Goal: Information Seeking & Learning: Learn about a topic

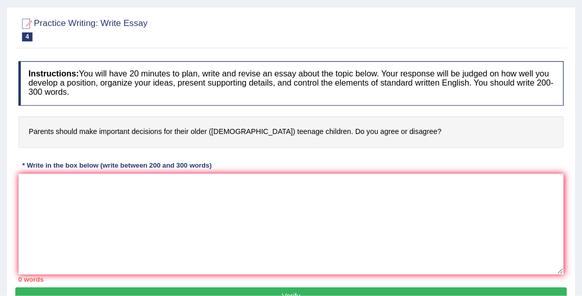
scroll to position [93, 0]
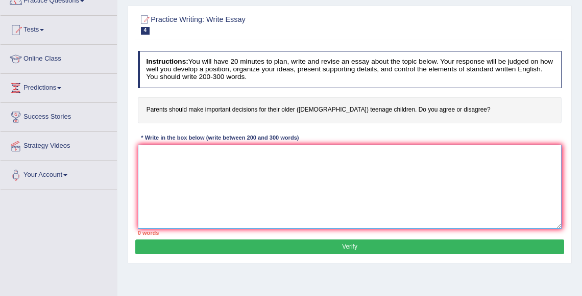
click at [262, 157] on textarea at bounding box center [350, 187] width 424 height 84
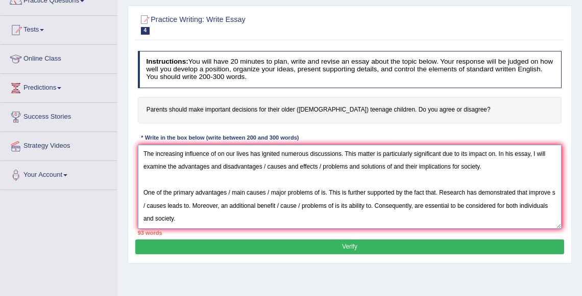
click at [423, 206] on textarea "The increasing influence of on our lives has ignited numerous discussions. This…" at bounding box center [350, 187] width 424 height 84
click at [484, 207] on textarea "The increasing influence of on our lives has ignited numerous discussions. This…" at bounding box center [350, 187] width 424 height 84
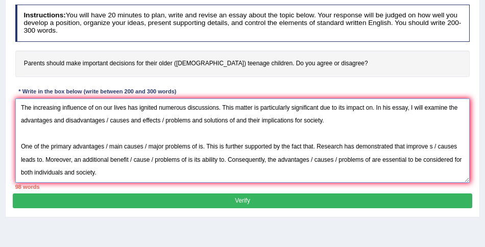
scroll to position [142, 0]
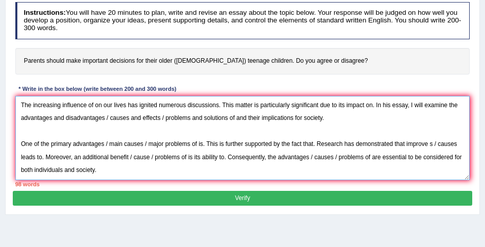
click at [435, 145] on textarea "The increasing influence of on our lives has ignited numerous discussions. This…" at bounding box center [242, 138] width 455 height 84
click at [410, 143] on textarea "The increasing influence of on our lives has ignited numerous discussions. This…" at bounding box center [242, 138] width 455 height 84
click at [150, 158] on textarea "The increasing influence of on our lives has ignited numerous discussions. This…" at bounding box center [242, 138] width 455 height 84
click at [182, 158] on textarea "The increasing influence of on our lives has ignited numerous discussions. This…" at bounding box center [242, 138] width 455 height 84
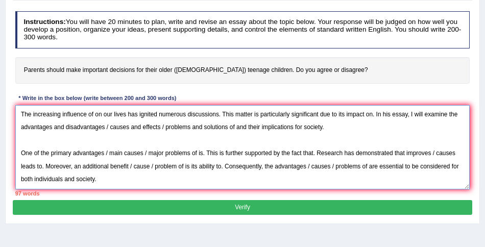
scroll to position [126, 0]
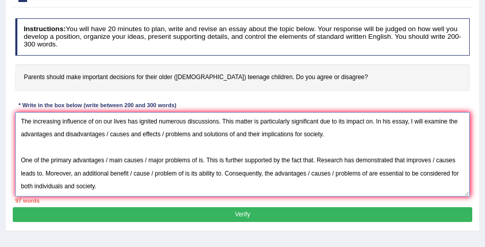
click at [112, 181] on textarea "The increasing influence of on our lives has ignited numerous discussions. This…" at bounding box center [242, 154] width 455 height 84
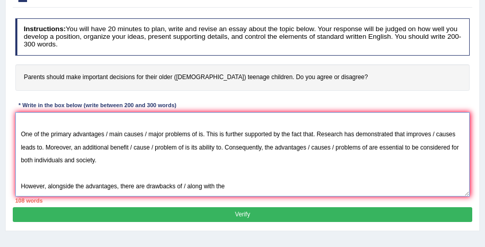
scroll to position [85, 0]
click at [229, 140] on textarea "The increasing influence of on our lives has ignited numerous discussions. This…" at bounding box center [242, 154] width 455 height 84
click at [309, 139] on textarea "The increasing influence of on our lives has ignited numerous discussions. This…" at bounding box center [242, 154] width 455 height 84
click at [365, 136] on textarea "The increasing influence of on our lives has ignited numerous discussions. This…" at bounding box center [242, 154] width 455 height 84
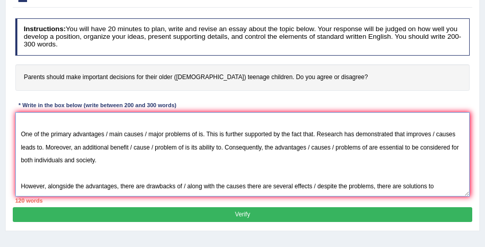
click at [315, 141] on textarea "The increasing influence of on our lives has ignited numerous discussions. This…" at bounding box center [242, 154] width 455 height 84
click at [455, 138] on textarea "The increasing influence of on our lives has ignited numerous discussions. This…" at bounding box center [242, 154] width 455 height 84
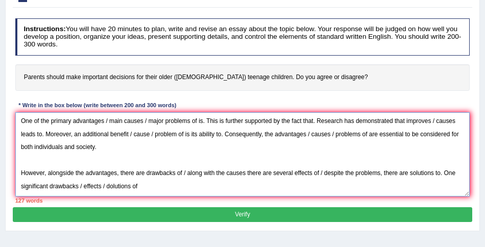
click at [114, 152] on textarea "The increasing influence of on our lives has ignited numerous discussions. This…" at bounding box center [242, 154] width 455 height 84
type textarea "The increasing influence of on our lives has ignited numerous discussions. This…"
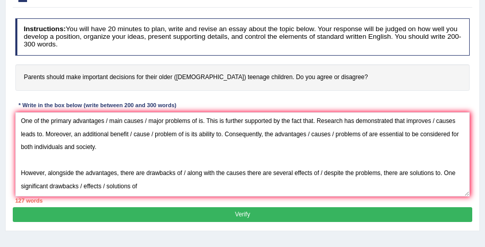
click at [237, 213] on button "Verify" at bounding box center [242, 214] width 459 height 15
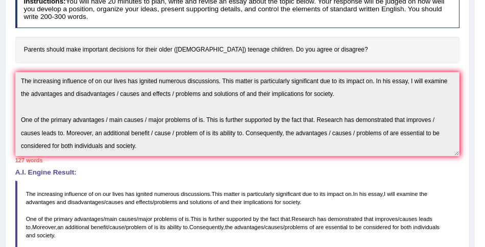
scroll to position [0, 0]
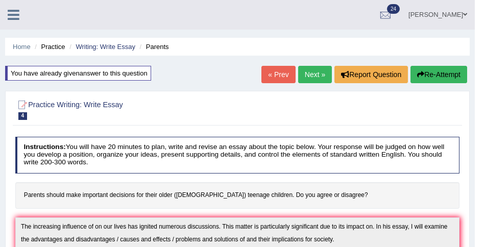
click at [454, 73] on button "Re-Attempt" at bounding box center [438, 74] width 57 height 17
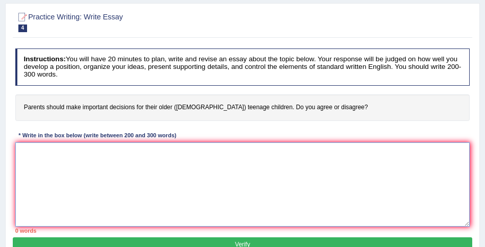
click at [273, 164] on textarea at bounding box center [242, 184] width 455 height 84
click at [103, 152] on textarea "However, alongside the benefit, there" at bounding box center [242, 184] width 455 height 84
click at [134, 149] on textarea "However, alongside the benefits, there" at bounding box center [242, 184] width 455 height 84
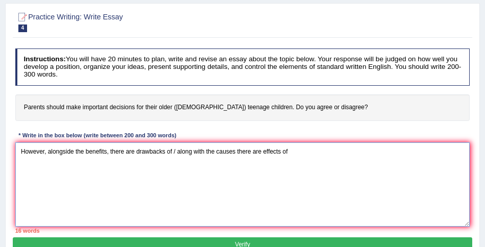
click at [236, 152] on textarea "However, alongside the benefits, there are drawbacks of / along with the causes…" at bounding box center [242, 184] width 455 height 84
click at [313, 149] on textarea "However, alongside the benefits, there are drawbacks of / along with the causes…" at bounding box center [242, 184] width 455 height 84
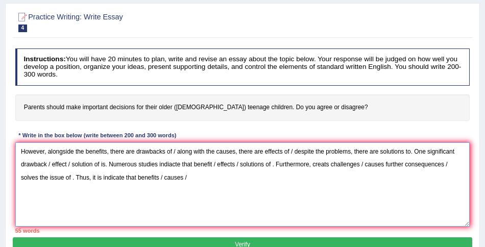
click at [72, 176] on textarea "However, alongside the benefits, there are drawbacks of / along with the causes…" at bounding box center [242, 184] width 455 height 84
click at [254, 180] on textarea "However, alongside the benefits, there are drawbacks of / along with the causes…" at bounding box center [242, 184] width 455 height 84
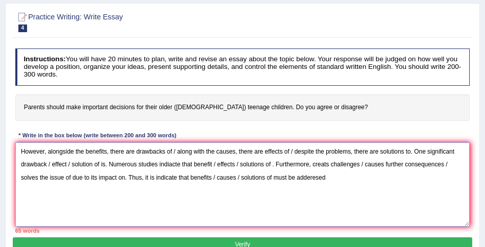
drag, startPoint x: 278, startPoint y: 162, endPoint x: 196, endPoint y: 164, distance: 81.2
click at [196, 164] on textarea "However, alongside the benefits, there are drawbacks of / along with the causes…" at bounding box center [242, 184] width 455 height 84
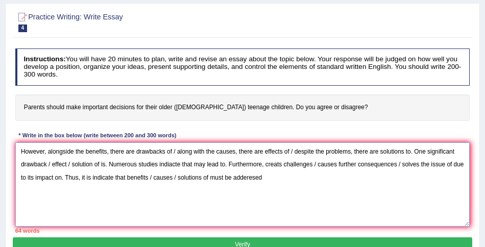
drag, startPoint x: 73, startPoint y: 181, endPoint x: 297, endPoint y: 170, distance: 224.8
click at [297, 170] on textarea "However, alongside the benefits, there are drawbacks of / along with the causes…" at bounding box center [242, 184] width 455 height 84
click at [55, 181] on textarea "However, alongside the benefits, there are drawbacks of / along with the causes…" at bounding box center [242, 184] width 455 height 84
drag, startPoint x: 76, startPoint y: 179, endPoint x: 21, endPoint y: 178, distance: 54.1
click at [20, 178] on textarea "However, alongside the benefits, there are drawbacks of / along with the causes…" at bounding box center [242, 184] width 455 height 84
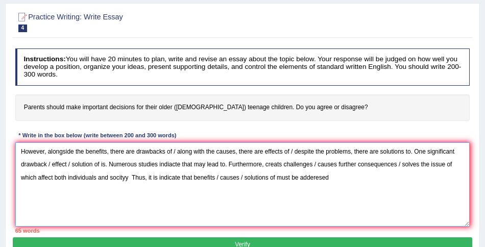
click at [171, 178] on textarea "However, alongside the benefits, there are drawbacks of / along with the causes…" at bounding box center [242, 184] width 455 height 84
click at [195, 176] on textarea "However, alongside the benefits, there are drawbacks of / along with the causes…" at bounding box center [242, 184] width 455 height 84
click at [200, 176] on textarea "However, alongside the benefits, there are drawbacks of / along with the causes…" at bounding box center [242, 184] width 455 height 84
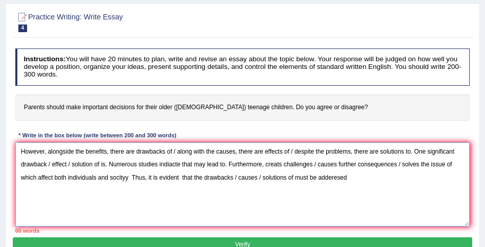
click at [253, 181] on textarea "However, alongside the benefits, there are drawbacks of / along with the causes…" at bounding box center [242, 184] width 455 height 84
click at [266, 176] on textarea "However, alongside the benefits, there are drawbacks of / along with the causes…" at bounding box center [242, 184] width 455 height 84
click at [293, 178] on textarea "However, alongside the benefits, there are drawbacks of / along with the causes…" at bounding box center [242, 184] width 455 height 84
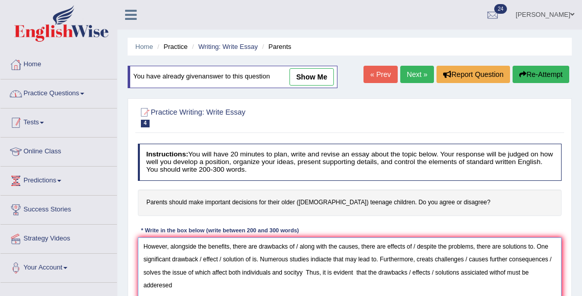
type textarea "However, alongside the benefits, there are drawbacks of / along with the causes…"
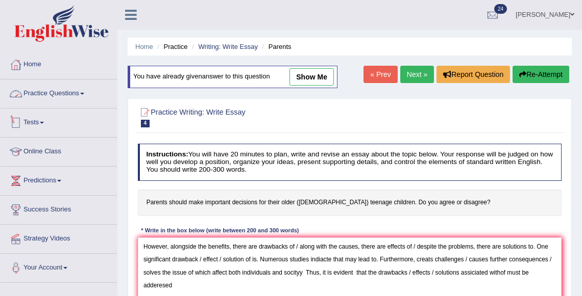
click at [72, 88] on link "Practice Questions" at bounding box center [59, 93] width 116 height 26
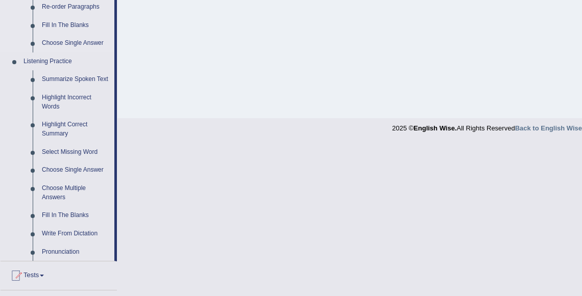
scroll to position [410, 0]
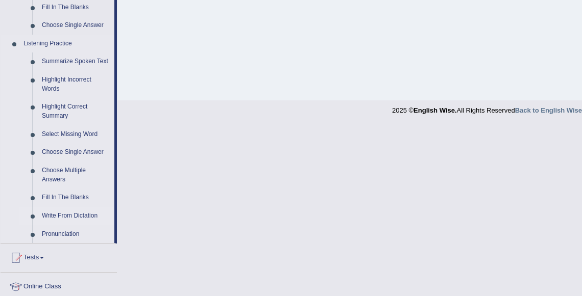
click at [63, 226] on link "Write From Dictation" at bounding box center [75, 216] width 77 height 18
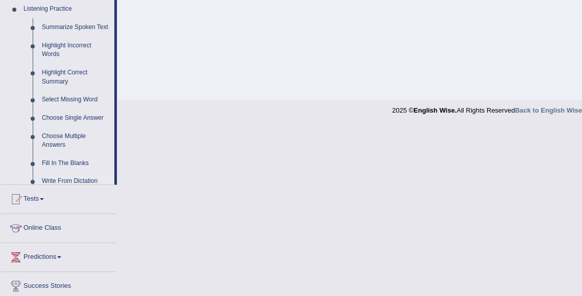
scroll to position [239, 0]
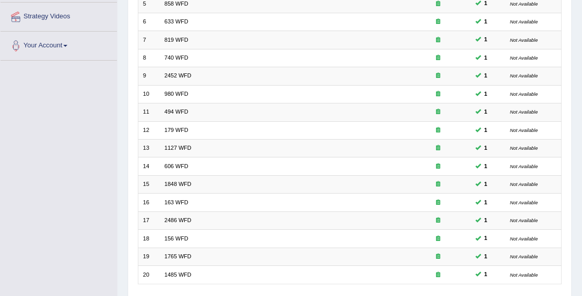
scroll to position [290, 0]
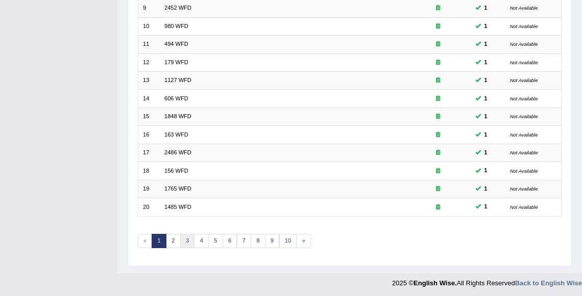
click at [184, 240] on link "3" at bounding box center [187, 241] width 15 height 14
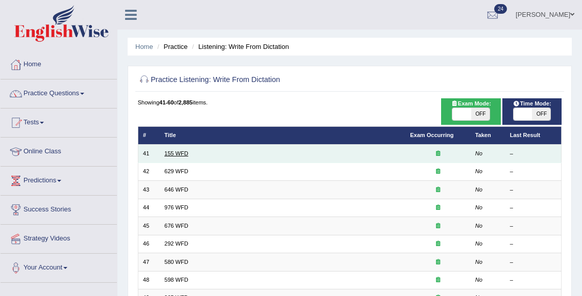
click at [175, 151] on link "155 WFD" at bounding box center [176, 154] width 24 height 6
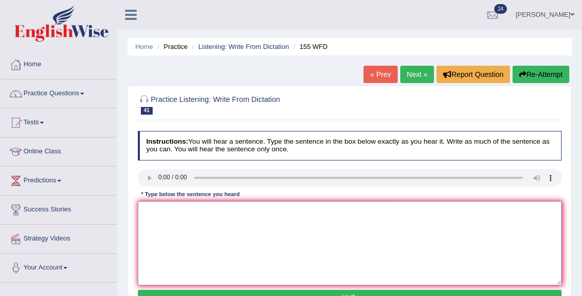
click at [177, 217] on textarea at bounding box center [350, 244] width 424 height 84
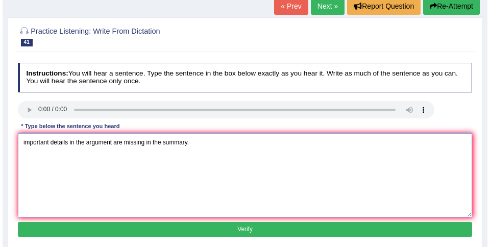
scroll to position [69, 0]
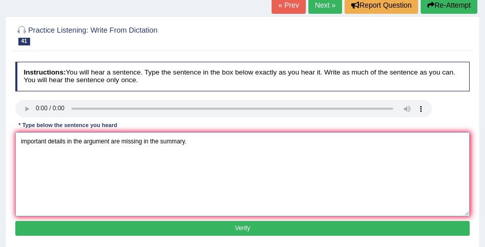
click at [112, 142] on textarea "important details in the argument are missing in the summary." at bounding box center [242, 174] width 455 height 84
click at [21, 140] on textarea "important details in the argument arguments are missing in the summary." at bounding box center [242, 174] width 455 height 84
type textarea "Important details in the argument arguments are missing in the summary."
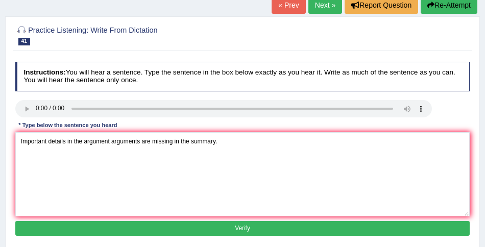
click at [222, 229] on button "Verify" at bounding box center [242, 228] width 455 height 15
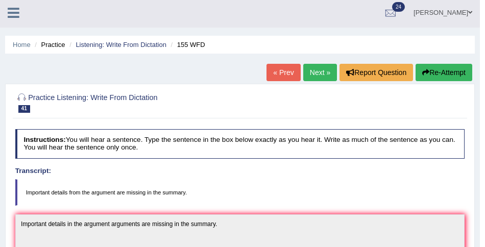
scroll to position [0, 0]
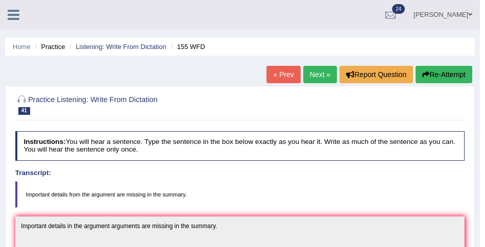
click at [310, 79] on link "Next »" at bounding box center [320, 74] width 34 height 17
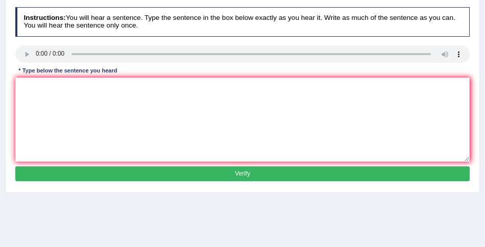
scroll to position [137, 0]
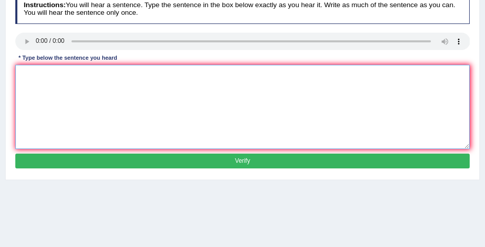
click at [41, 103] on textarea at bounding box center [242, 107] width 455 height 84
click at [29, 70] on textarea "pleas provide the report of this idea to support the argument." at bounding box center [242, 107] width 455 height 84
type textarea "Please provide the report of this idea to support the argument."
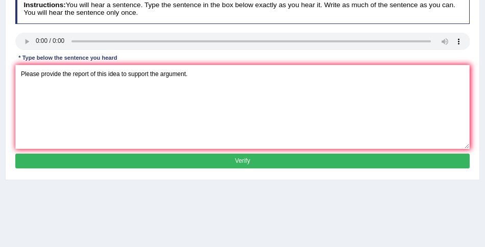
click at [238, 162] on button "Verify" at bounding box center [242, 161] width 455 height 15
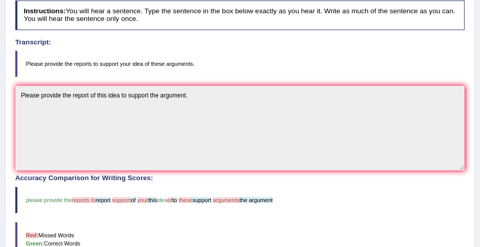
scroll to position [0, 0]
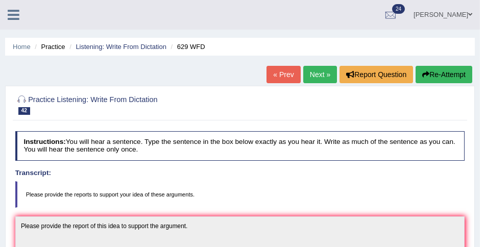
click at [453, 79] on button "Re-Attempt" at bounding box center [443, 74] width 57 height 17
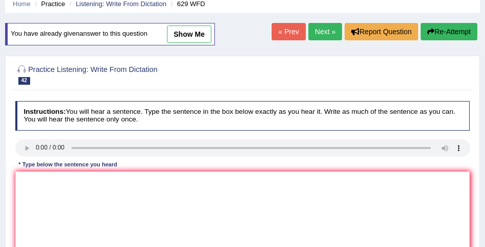
scroll to position [46, 0]
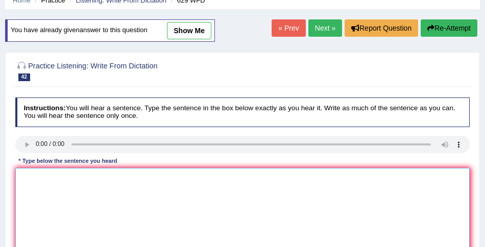
click at [33, 181] on textarea at bounding box center [242, 210] width 455 height 84
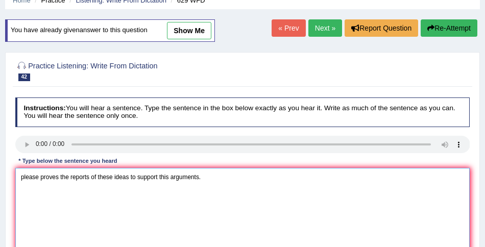
click at [173, 176] on textarea "please proves the reports of these ideas to support this arguments." at bounding box center [242, 210] width 455 height 84
click at [23, 179] on textarea "please proves the reports of these ideas to support this the arguments." at bounding box center [242, 210] width 455 height 84
click at [46, 180] on textarea "Please proves the reports of these ideas to support this the arguments." at bounding box center [242, 210] width 455 height 84
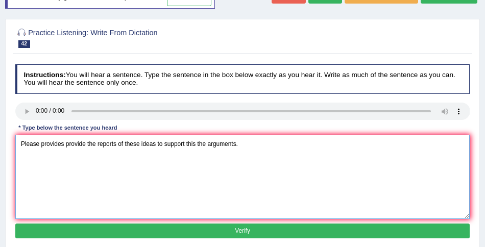
scroll to position [81, 0]
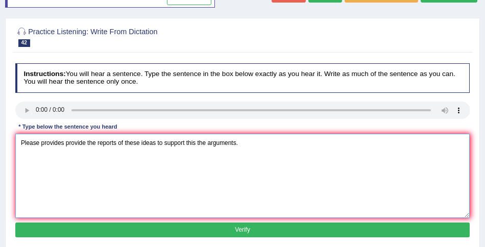
type textarea "Please provides provide the reports of these ideas to support this the argument…"
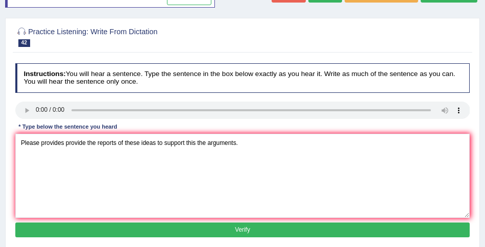
click at [240, 225] on button "Verify" at bounding box center [242, 229] width 455 height 15
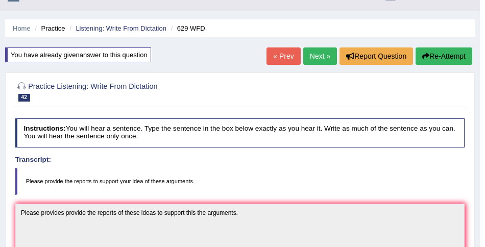
scroll to position [0, 0]
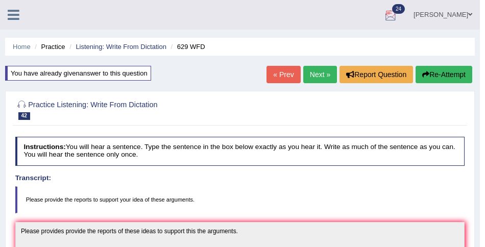
click at [309, 75] on link "Next »" at bounding box center [320, 74] width 34 height 17
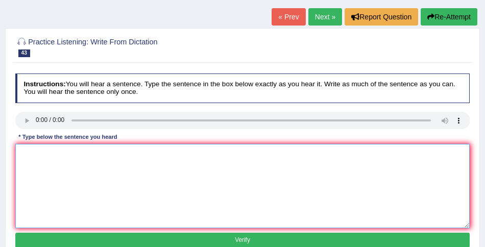
click at [237, 191] on textarea at bounding box center [242, 186] width 455 height 84
click at [41, 183] on textarea at bounding box center [242, 186] width 455 height 84
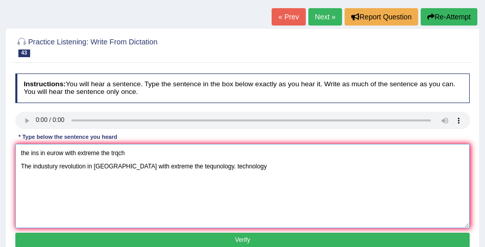
click at [197, 172] on textarea "the ins in eurow with extreme the trqch The industury revolution in Europe with…" at bounding box center [242, 186] width 455 height 84
drag, startPoint x: 194, startPoint y: 165, endPoint x: 165, endPoint y: 160, distance: 29.6
click at [162, 163] on textarea "the ins in eurow with extreme the trqch The industury revolution in Europe with…" at bounding box center [242, 186] width 455 height 84
click at [193, 164] on textarea "the ins in eurow with extreme the trqch The industury revolution in Europe with…" at bounding box center [242, 186] width 455 height 84
click at [42, 169] on textarea "the ins in eurow with extreme the trqch The industury revolution in Europe with…" at bounding box center [242, 186] width 455 height 84
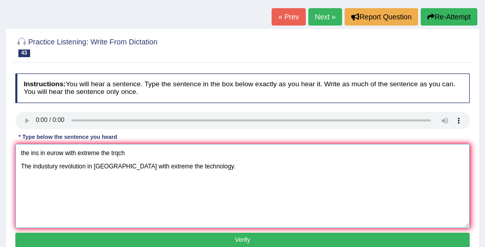
click at [42, 169] on textarea "the ins in eurow with extreme the trqch The industury revolution in Europe with…" at bounding box center [242, 186] width 455 height 84
drag, startPoint x: 20, startPoint y: 166, endPoint x: 19, endPoint y: 143, distance: 22.5
click at [19, 145] on textarea "the ins in eurow with extreme the trqch The industry revolution in Europe with …" at bounding box center [242, 186] width 455 height 84
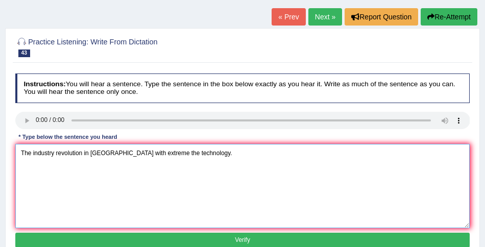
type textarea "The industry revolution in Europe with extreme the technology."
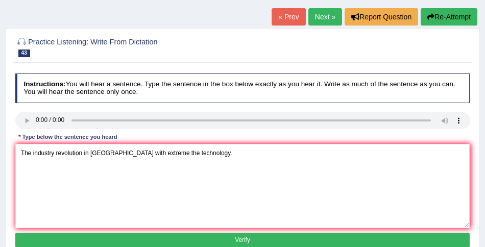
click at [249, 239] on button "Verify" at bounding box center [242, 240] width 455 height 15
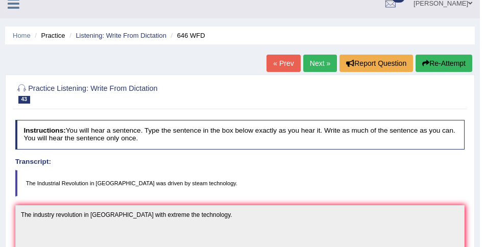
scroll to position [22, 0]
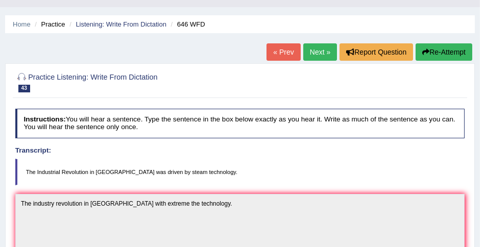
click at [431, 56] on button "Re-Attempt" at bounding box center [443, 51] width 57 height 17
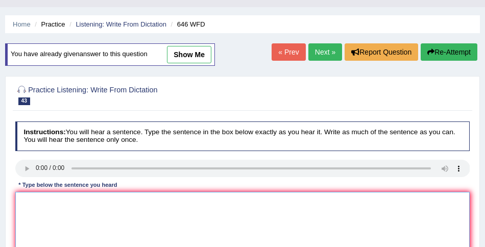
click at [29, 208] on textarea at bounding box center [242, 234] width 455 height 84
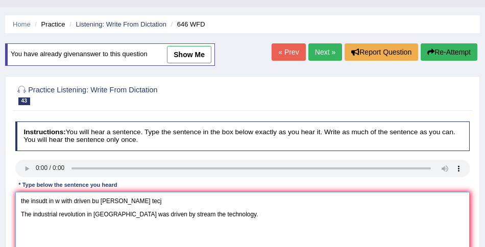
drag, startPoint x: 20, startPoint y: 216, endPoint x: 16, endPoint y: 173, distance: 43.1
click at [13, 177] on div "Instructions: You will hear a sentence. Type the sentence in the box below exac…" at bounding box center [242, 209] width 459 height 185
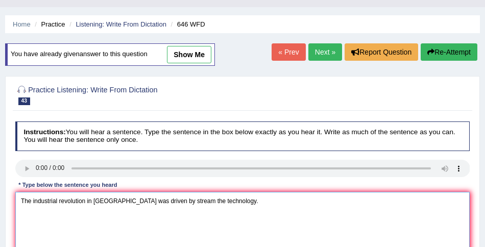
click at [160, 201] on textarea "The industrial revolution in Europe was driven by stream the technology." at bounding box center [242, 234] width 455 height 84
click at [179, 206] on textarea "The industrial revolution in Europe was driven by steam the technology." at bounding box center [242, 234] width 455 height 84
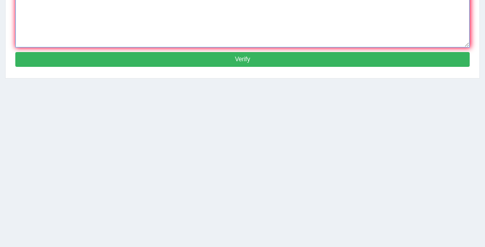
scroll to position [260, 0]
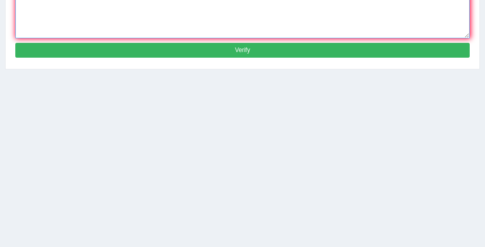
type textarea "The industrial revolution in Europe was driven by steam technology."
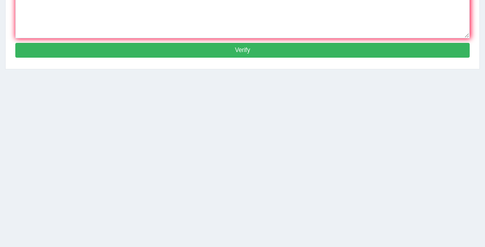
click at [242, 55] on button "Verify" at bounding box center [242, 50] width 455 height 15
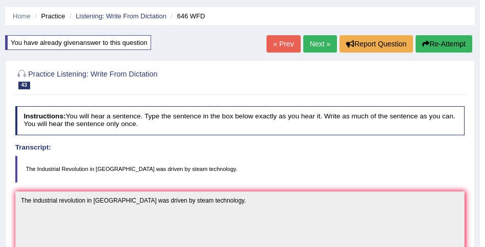
scroll to position [16, 0]
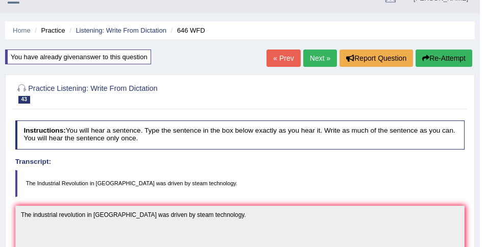
click at [312, 56] on link "Next »" at bounding box center [320, 57] width 34 height 17
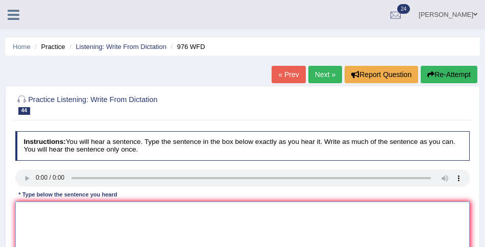
scroll to position [55, 0]
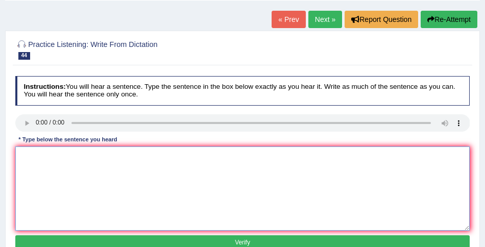
drag, startPoint x: 0, startPoint y: 0, endPoint x: 196, endPoint y: 158, distance: 251.8
click at [196, 158] on textarea at bounding box center [242, 188] width 455 height 84
click at [38, 150] on textarea at bounding box center [242, 188] width 455 height 84
click at [23, 152] on textarea "the sut of the cv=con is tricky subject to research." at bounding box center [242, 188] width 455 height 84
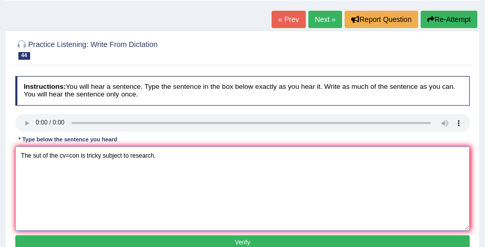
click at [37, 158] on textarea "The sut of the cv=con is tricky subject to research." at bounding box center [242, 188] width 455 height 84
drag, startPoint x: 86, startPoint y: 157, endPoint x: 67, endPoint y: 157, distance: 18.9
click at [67, 157] on textarea "The study of the cv=con is tricky subject to research." at bounding box center [242, 188] width 455 height 84
click at [98, 157] on textarea "The study of the economy is tricky subject to research." at bounding box center [242, 188] width 455 height 84
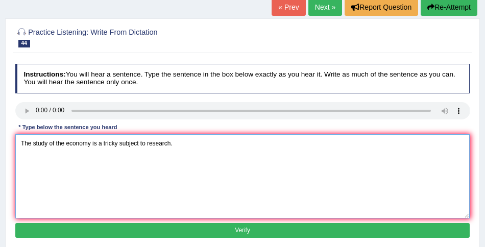
scroll to position [70, 0]
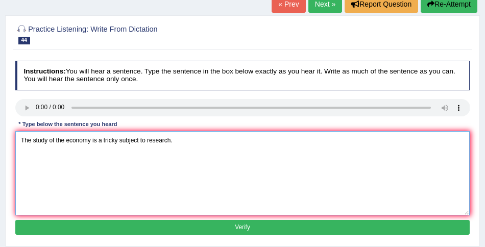
type textarea "The study of the economy is a tricky subject to research."
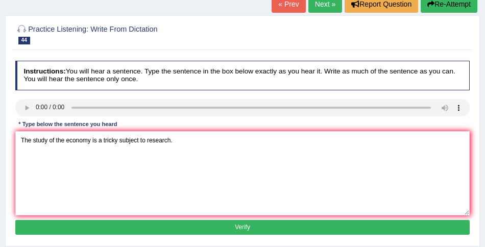
click at [249, 228] on button "Verify" at bounding box center [242, 227] width 455 height 15
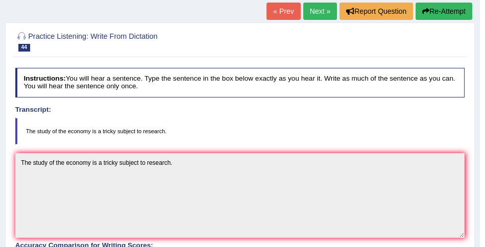
scroll to position [54, 0]
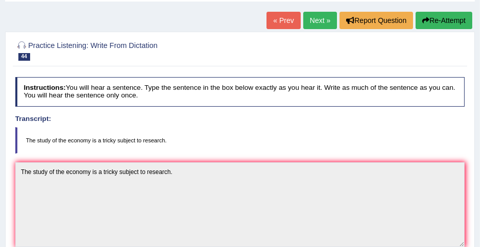
click at [312, 20] on link "Next »" at bounding box center [320, 20] width 34 height 17
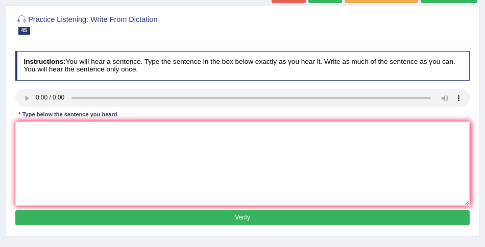
scroll to position [81, 0]
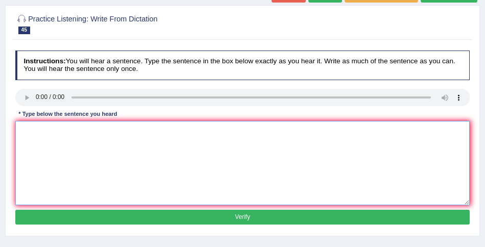
click at [37, 133] on textarea at bounding box center [242, 163] width 455 height 84
click at [60, 126] on textarea "un is need to" at bounding box center [242, 163] width 455 height 84
drag, startPoint x: 28, startPoint y: 131, endPoint x: 17, endPoint y: 131, distance: 11.2
click at [17, 131] on textarea "un is need to secur for secure the subject." at bounding box center [242, 163] width 455 height 84
click at [86, 134] on textarea "University is need to secur for secure the subject." at bounding box center [242, 163] width 455 height 84
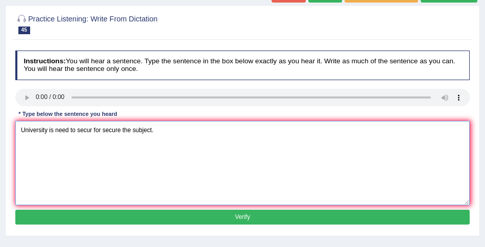
click at [86, 134] on textarea "University is need to secur for secure the subject." at bounding box center [242, 163] width 455 height 84
type textarea "University is need to secure the programe to for secure the subject."
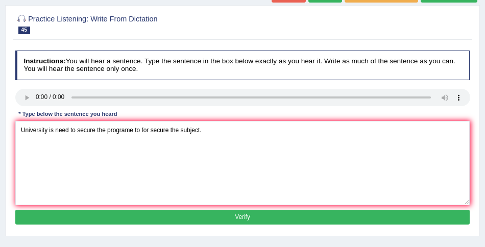
click at [248, 219] on button "Verify" at bounding box center [242, 217] width 455 height 15
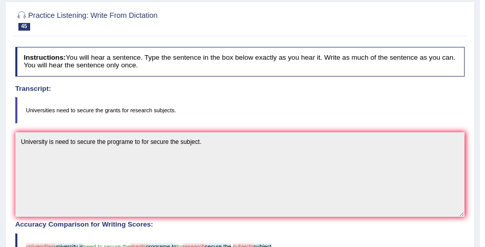
scroll to position [36, 0]
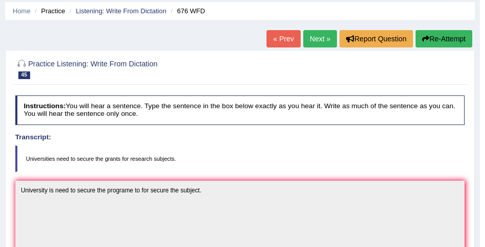
click at [318, 38] on link "Next »" at bounding box center [320, 38] width 34 height 17
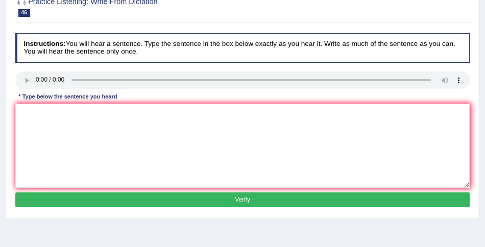
scroll to position [99, 0]
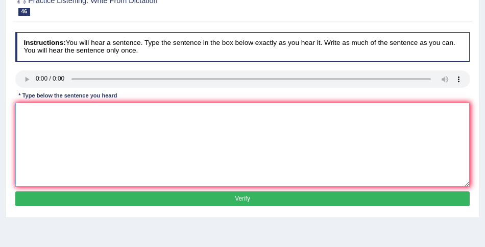
click at [58, 118] on textarea at bounding box center [242, 145] width 455 height 84
click at [24, 113] on textarea "some argue the education is not that important." at bounding box center [242, 145] width 455 height 84
click at [36, 114] on textarea "Some argue the education is not that important." at bounding box center [242, 145] width 455 height 84
click at [63, 114] on textarea "Some people argue the education is not that important." at bounding box center [242, 145] width 455 height 84
click at [76, 114] on textarea "Some people argue the education is not that important." at bounding box center [242, 145] width 455 height 84
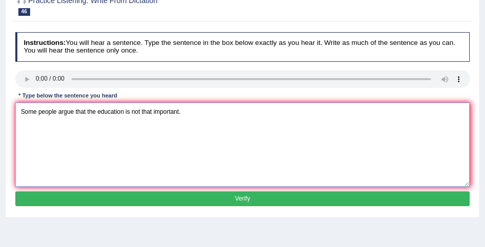
type textarea "Some people argue that the education is not that important."
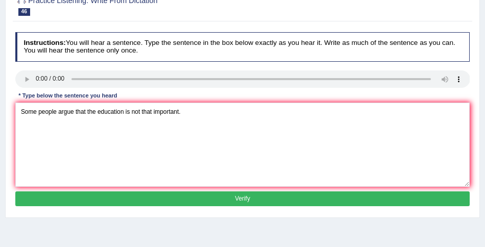
click at [219, 202] on button "Verify" at bounding box center [242, 198] width 455 height 15
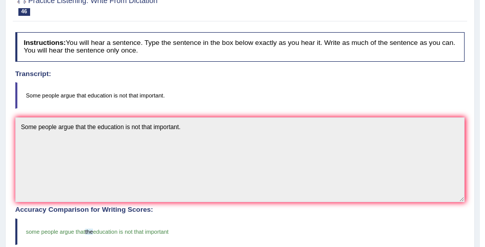
scroll to position [0, 0]
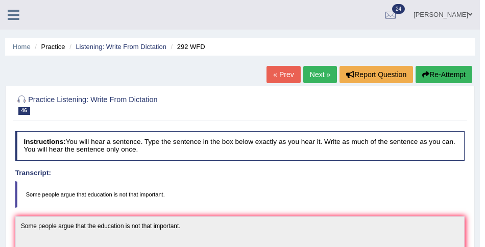
click at [315, 78] on link "Next »" at bounding box center [320, 74] width 34 height 17
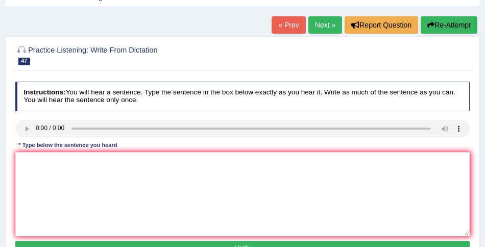
scroll to position [51, 0]
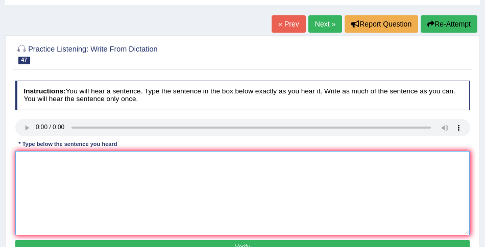
click at [46, 167] on textarea at bounding box center [242, 193] width 455 height 84
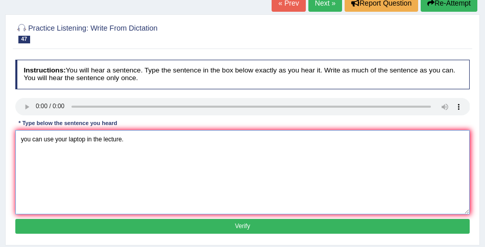
scroll to position [86, 0]
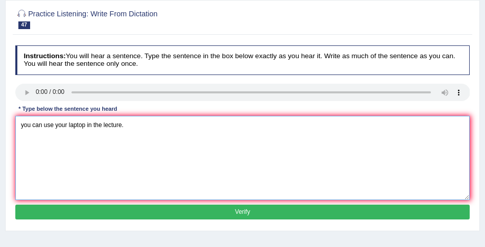
type textarea "you can use your laptop in the lecture."
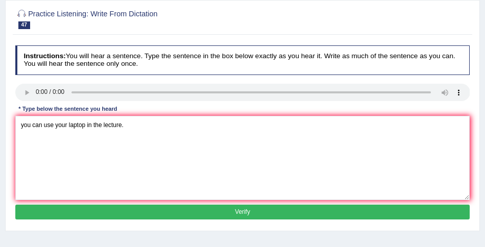
click at [182, 207] on button "Verify" at bounding box center [242, 212] width 455 height 15
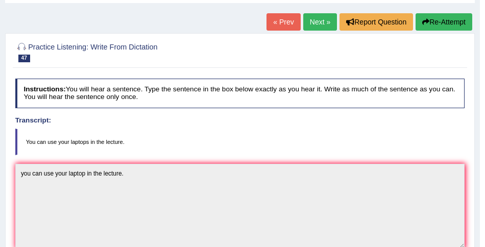
scroll to position [0, 0]
